Goal: Navigation & Orientation: Find specific page/section

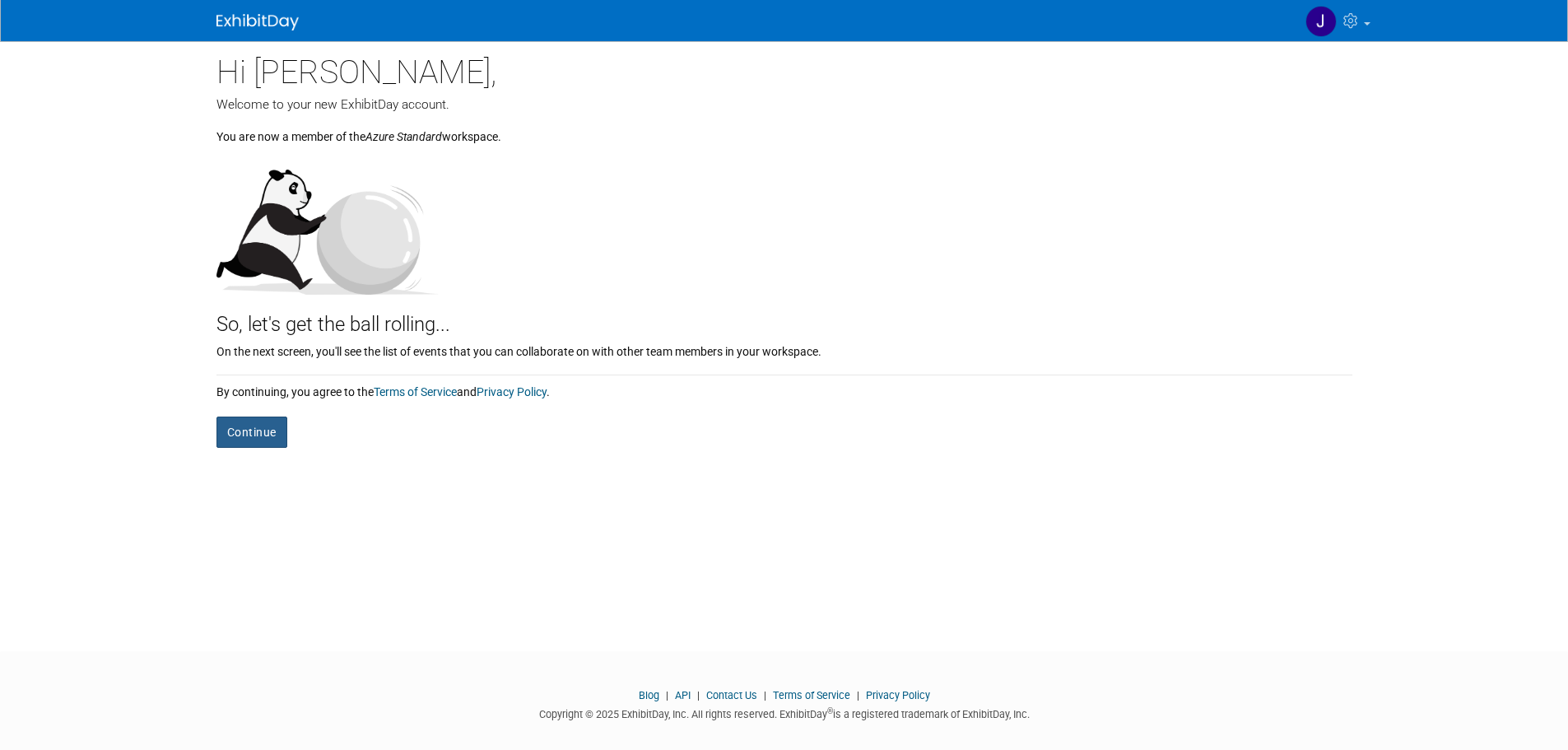
click at [259, 441] on button "Continue" at bounding box center [251, 432] width 71 height 31
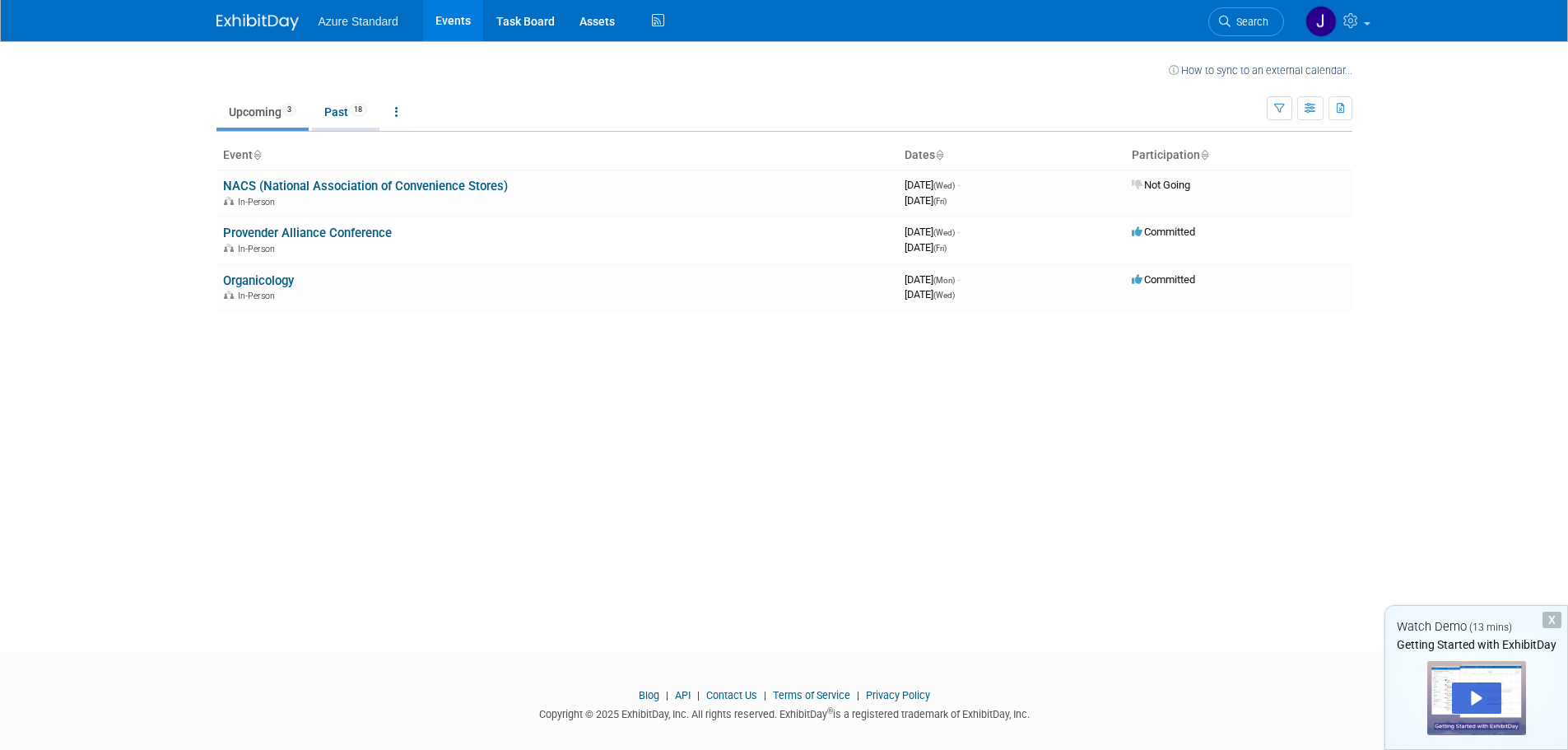
click at [340, 119] on link "Past 18" at bounding box center [345, 111] width 67 height 31
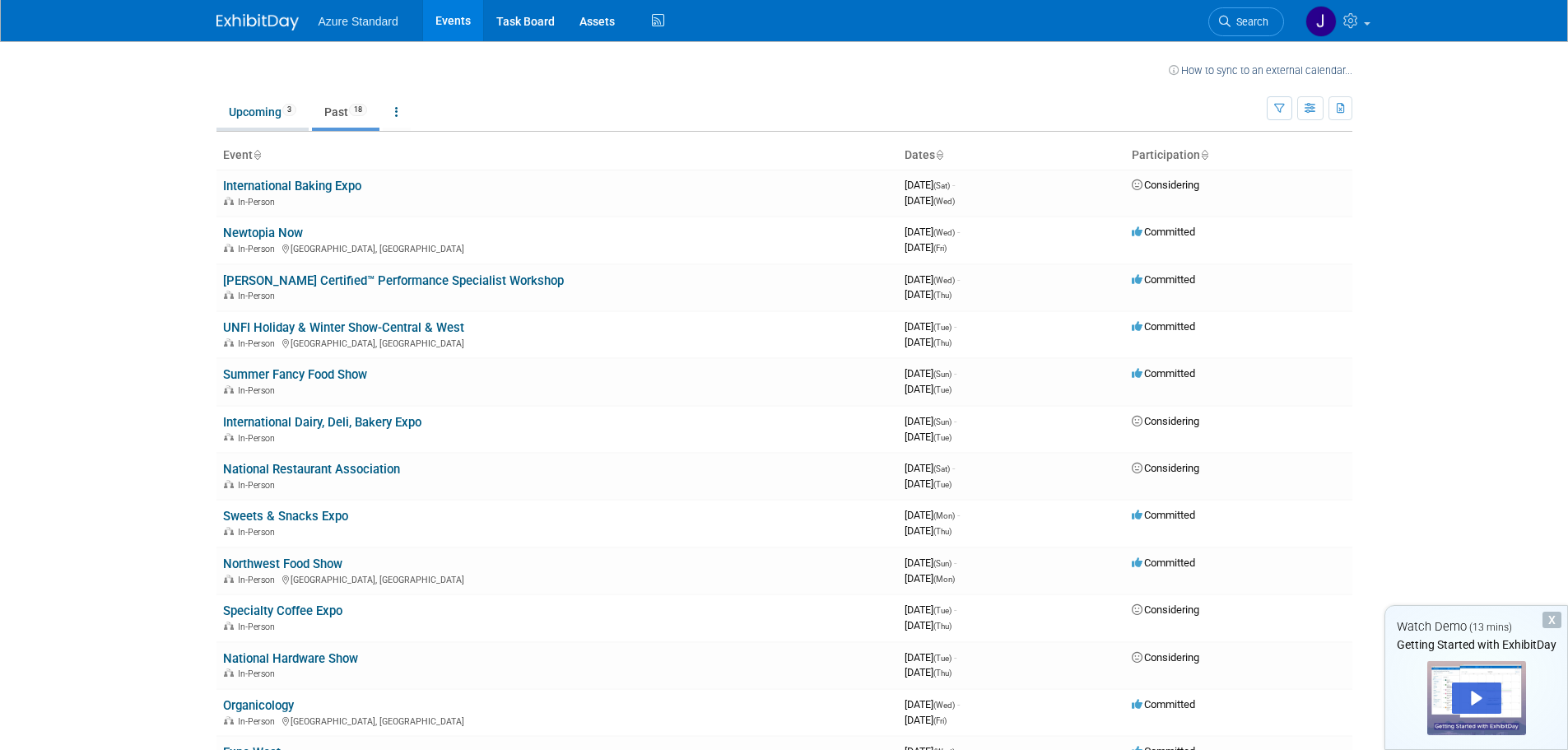
click at [251, 118] on link "Upcoming 3" at bounding box center [262, 111] width 92 height 31
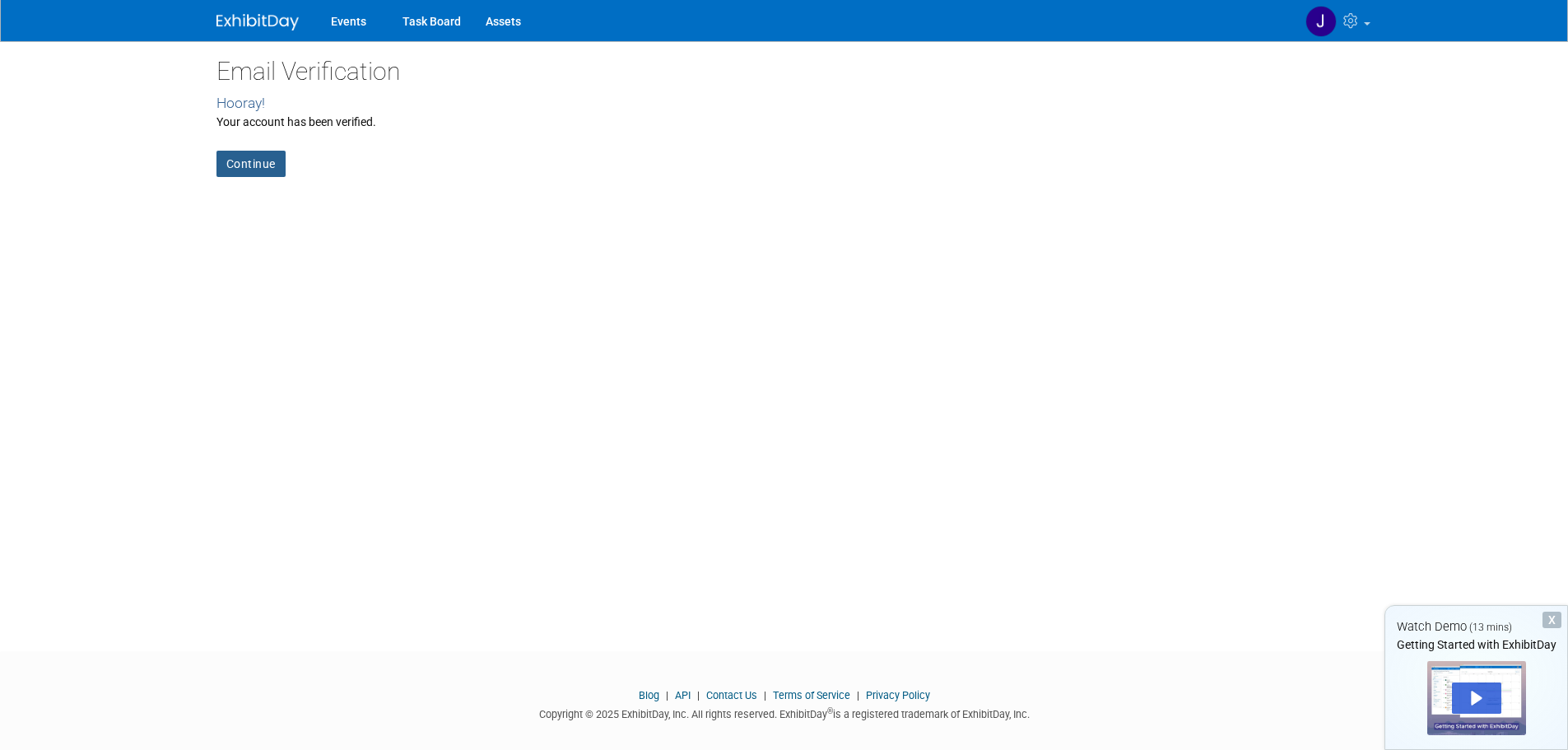
click at [251, 154] on link "Continue" at bounding box center [251, 163] width 69 height 26
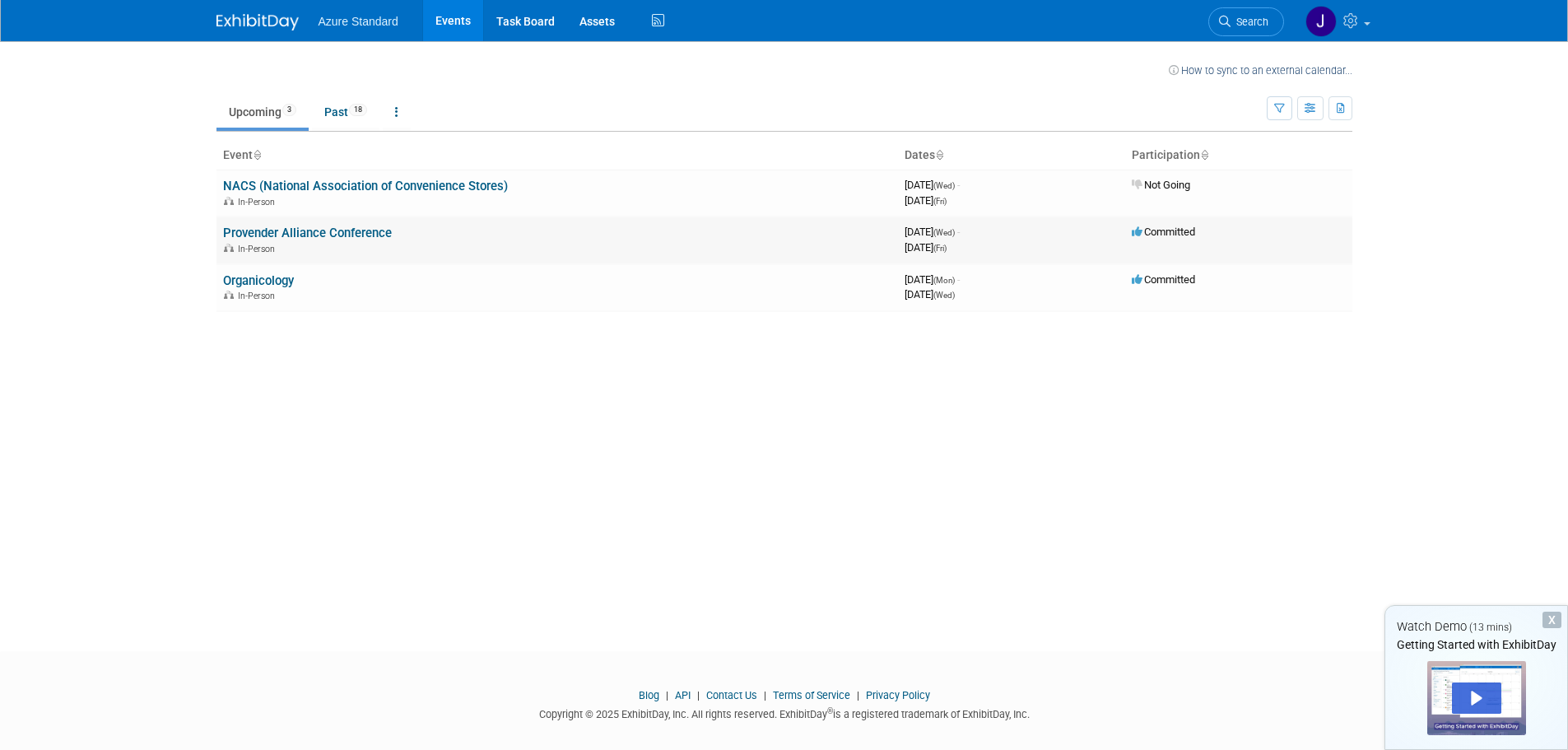
click at [345, 234] on link "Provender Alliance Conference" at bounding box center [307, 233] width 169 height 14
click at [253, 281] on link "Organicology" at bounding box center [258, 280] width 71 height 14
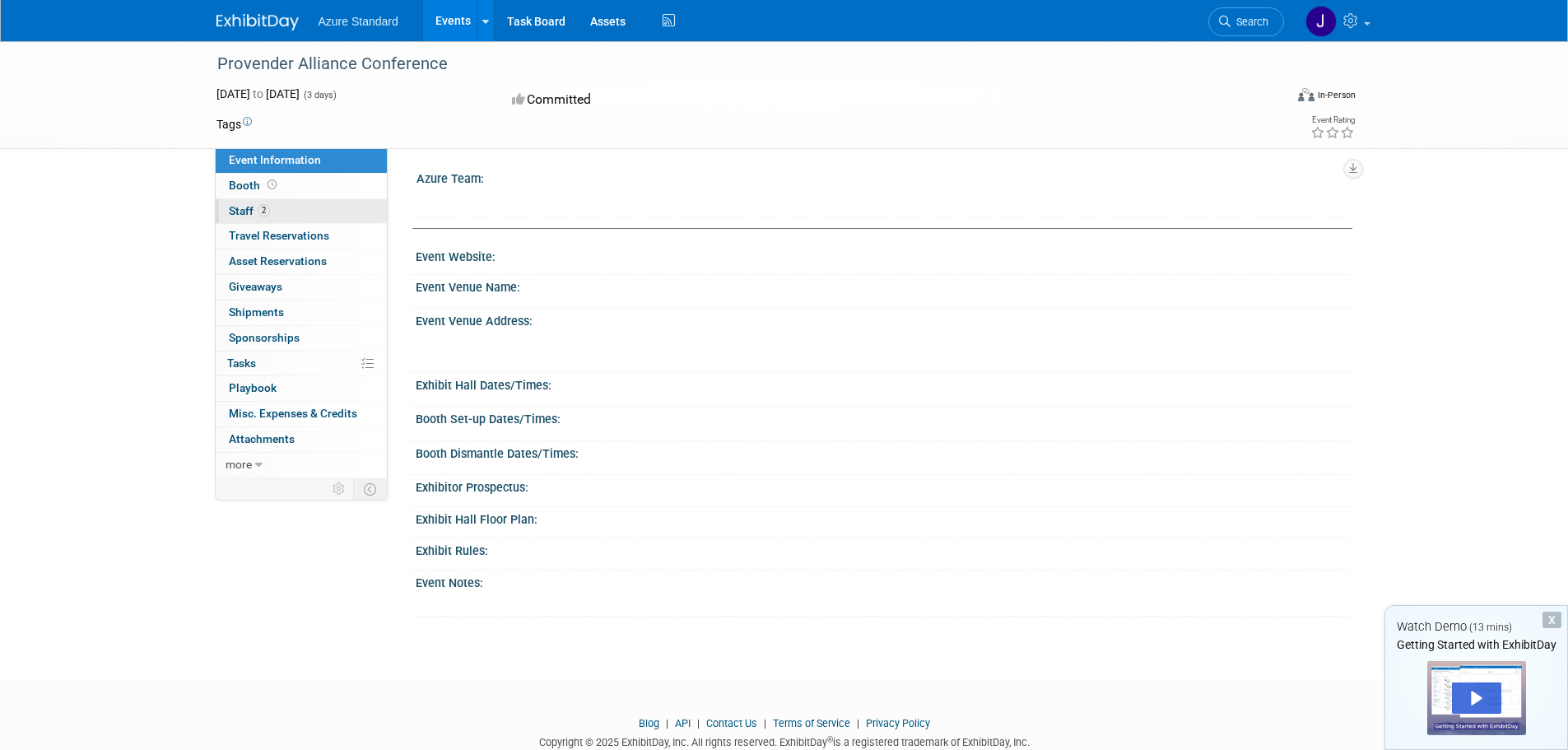
click at [238, 213] on span "Staff 2" at bounding box center [250, 210] width 41 height 13
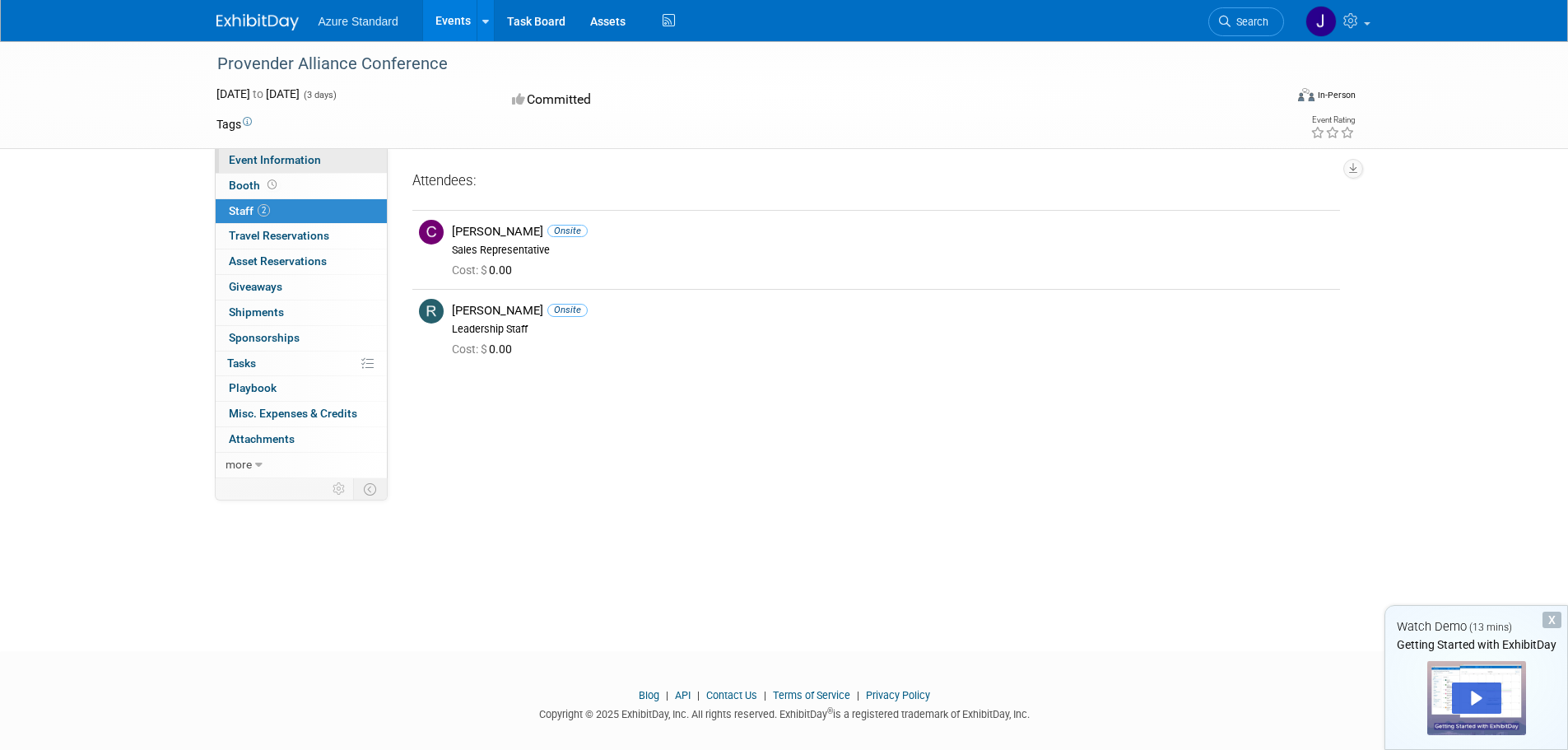
click at [249, 160] on span "Event Information" at bounding box center [275, 159] width 92 height 13
